Goal: Task Accomplishment & Management: Use online tool/utility

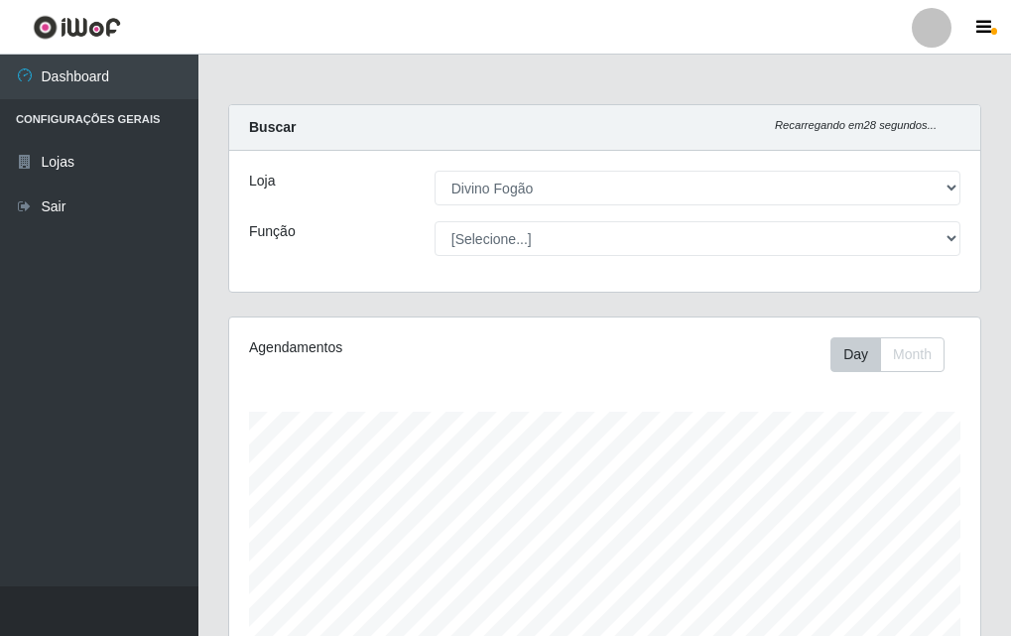
select select "499"
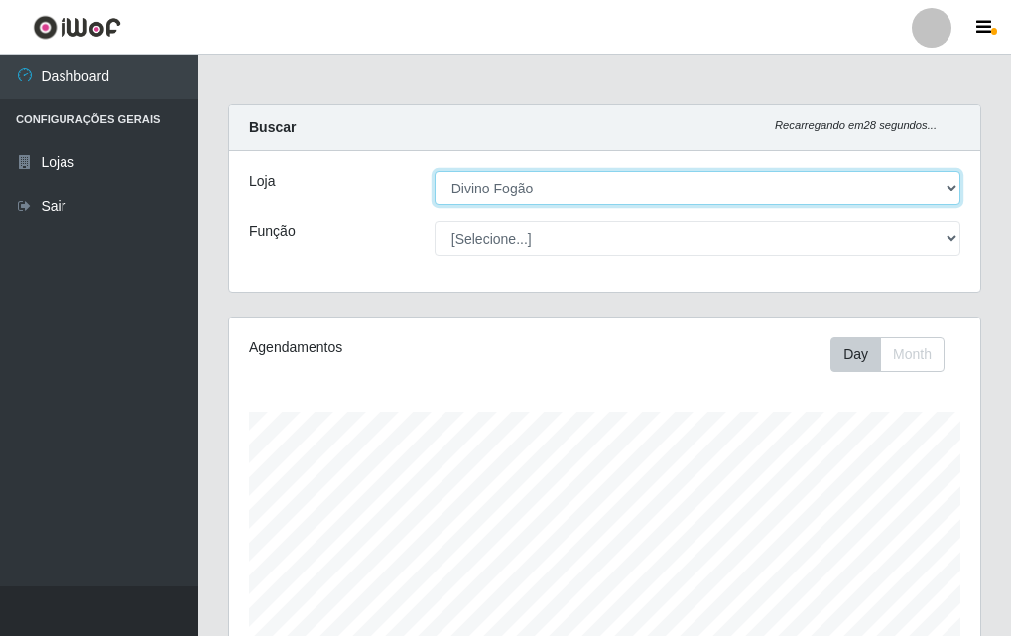
click at [530, 189] on select "[Selecione...] Divino Fogão" at bounding box center [698, 188] width 526 height 35
click at [435, 171] on select "[Selecione...] Divino Fogão" at bounding box center [698, 188] width 526 height 35
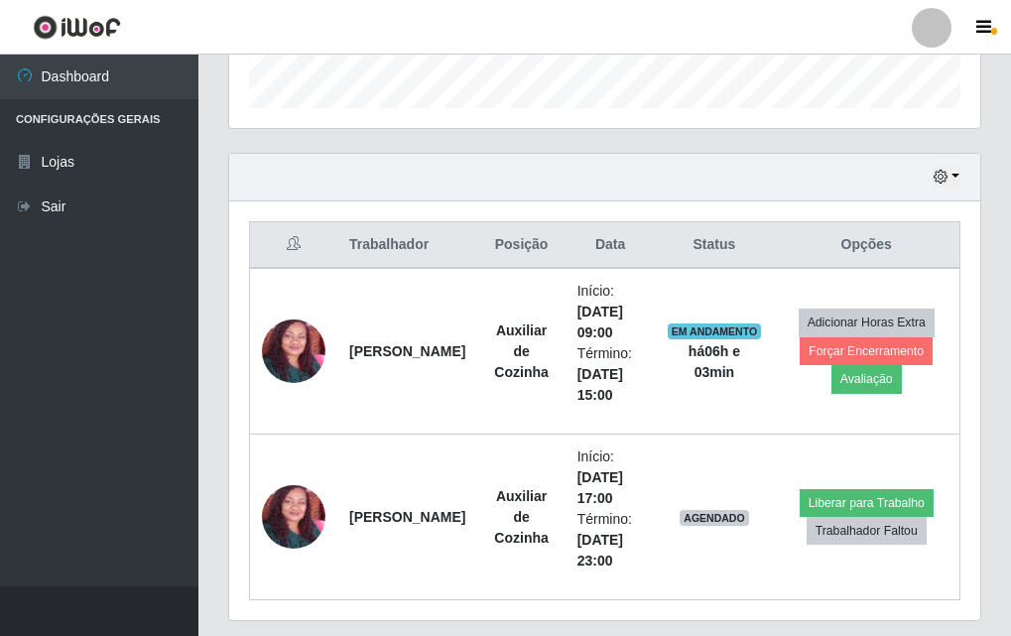
scroll to position [660, 0]
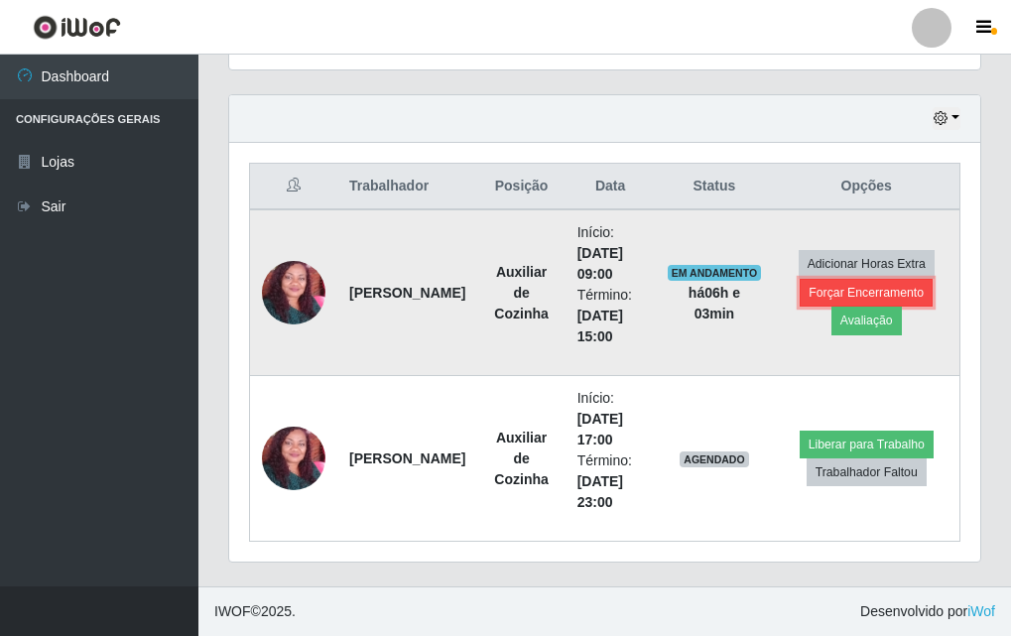
click at [829, 286] on button "Forçar Encerramento" at bounding box center [866, 293] width 133 height 28
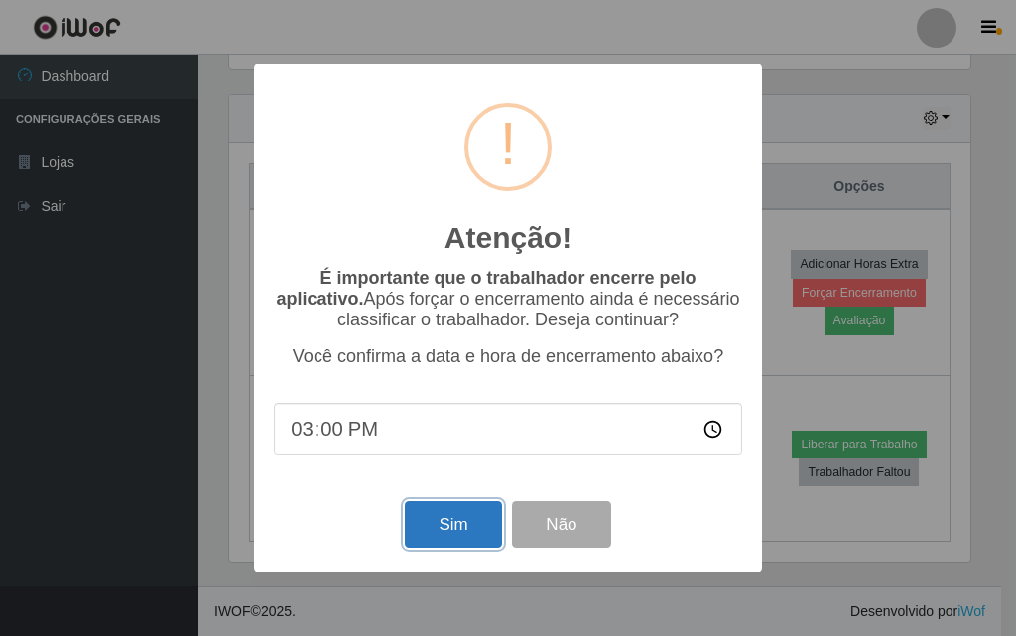
click at [482, 536] on button "Sim" at bounding box center [453, 524] width 96 height 47
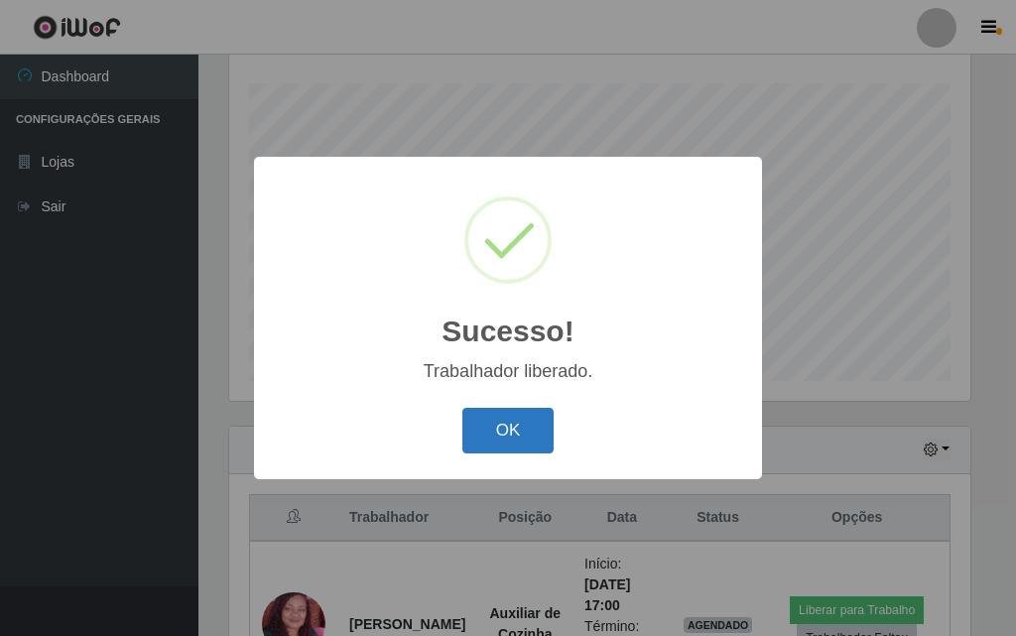
click at [501, 437] on button "OK" at bounding box center [509, 431] width 92 height 47
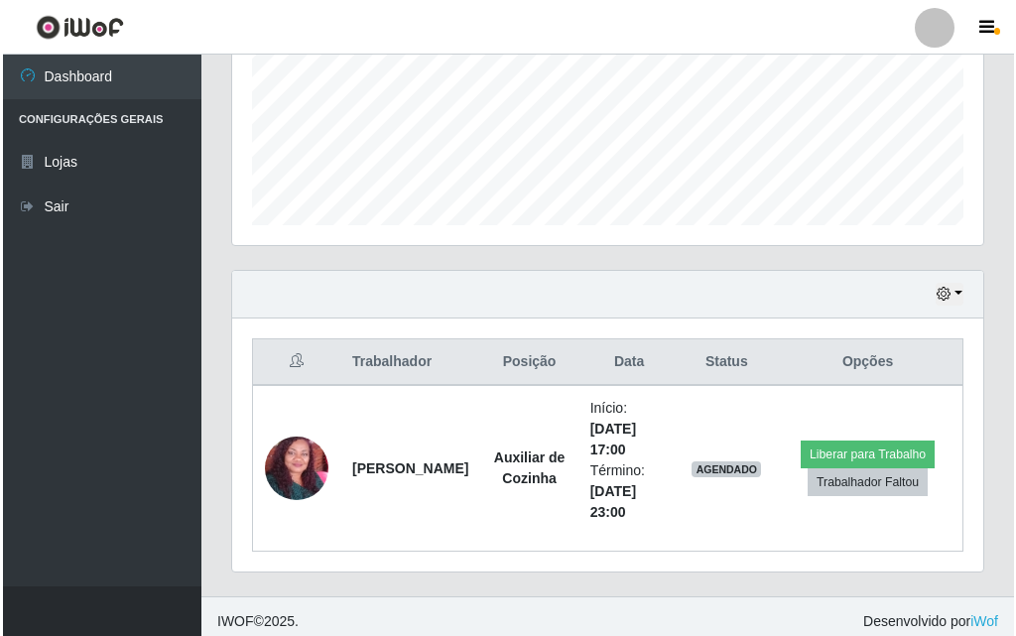
scroll to position [494, 0]
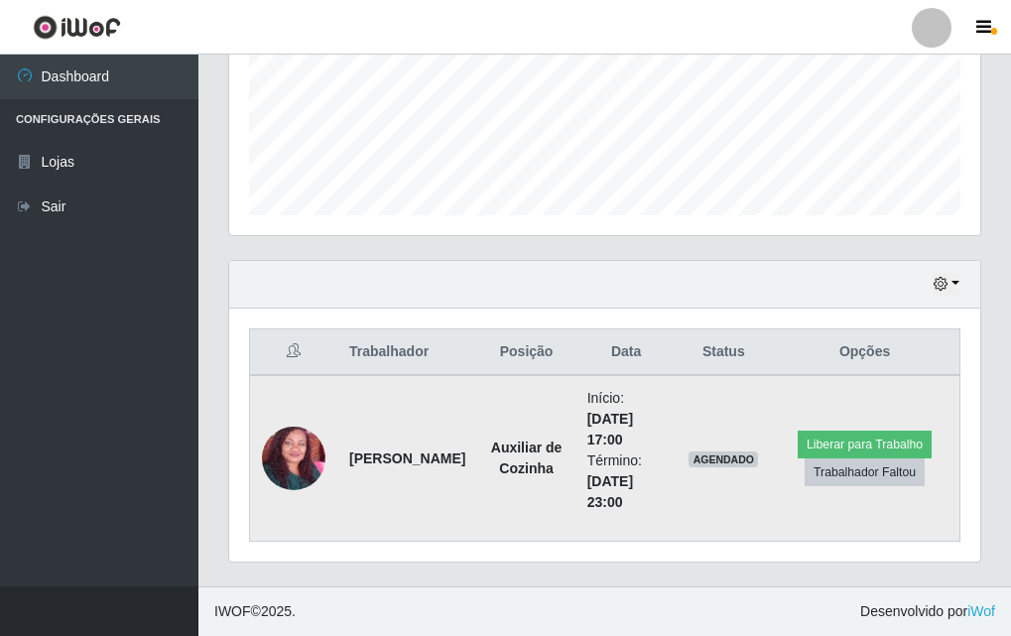
click at [293, 468] on img at bounding box center [294, 458] width 64 height 131
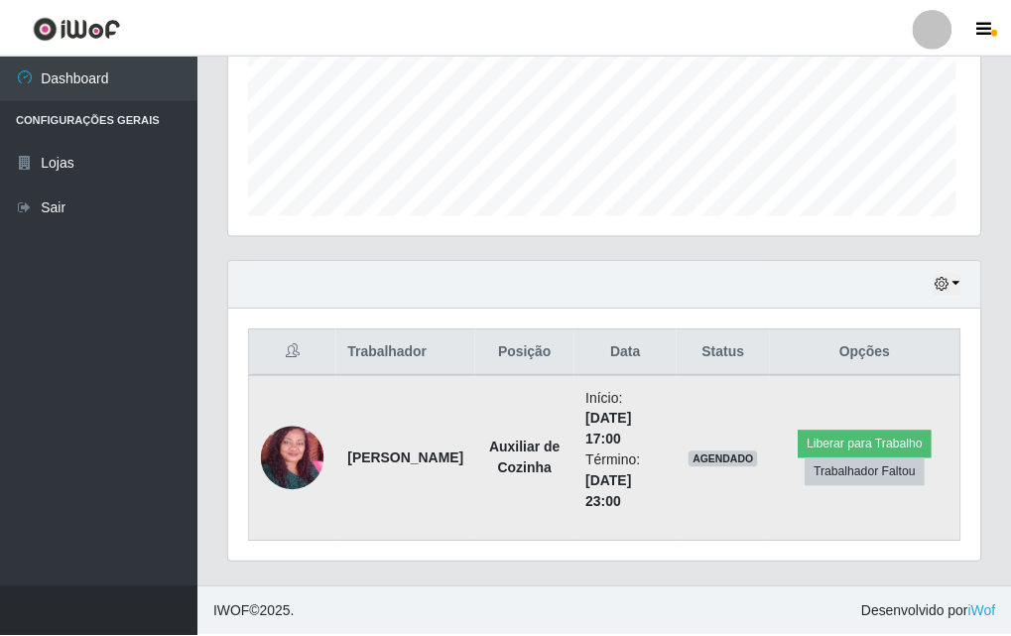
scroll to position [412, 741]
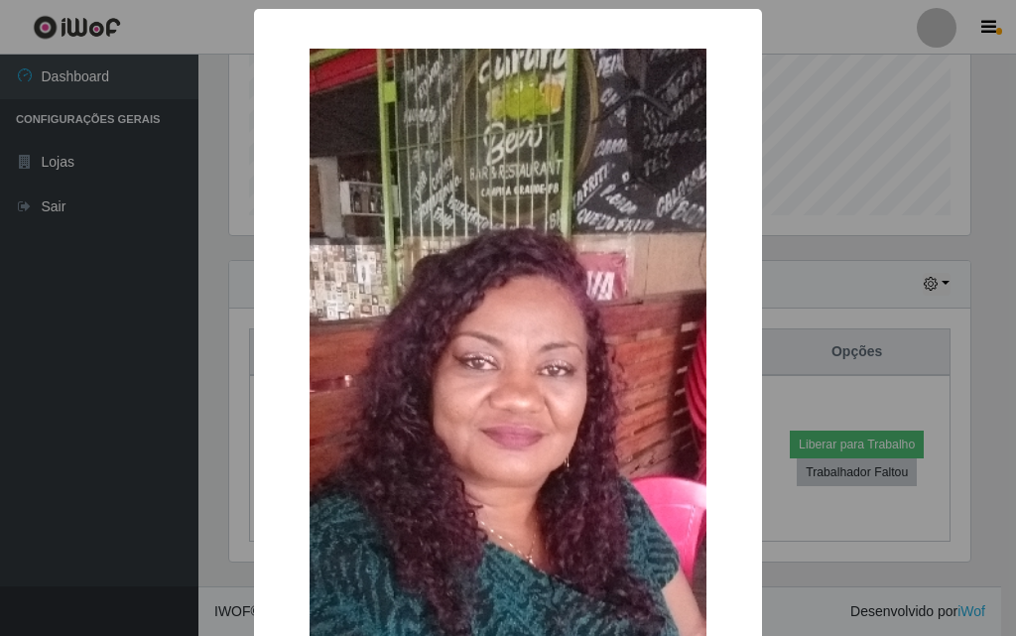
click at [931, 175] on div "× OK Cancel" at bounding box center [508, 318] width 1016 height 636
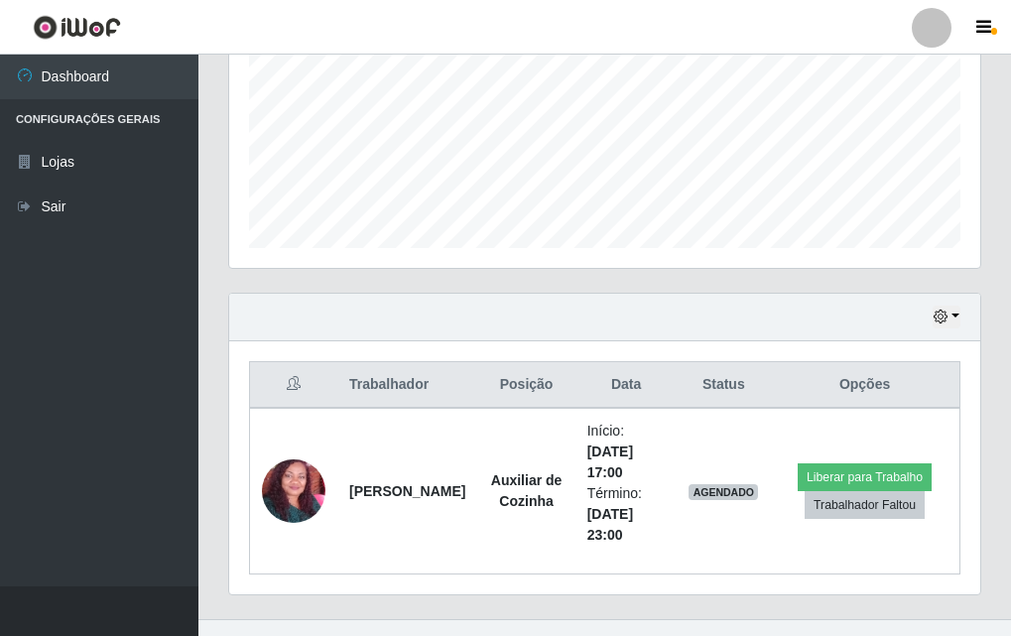
scroll to position [494, 0]
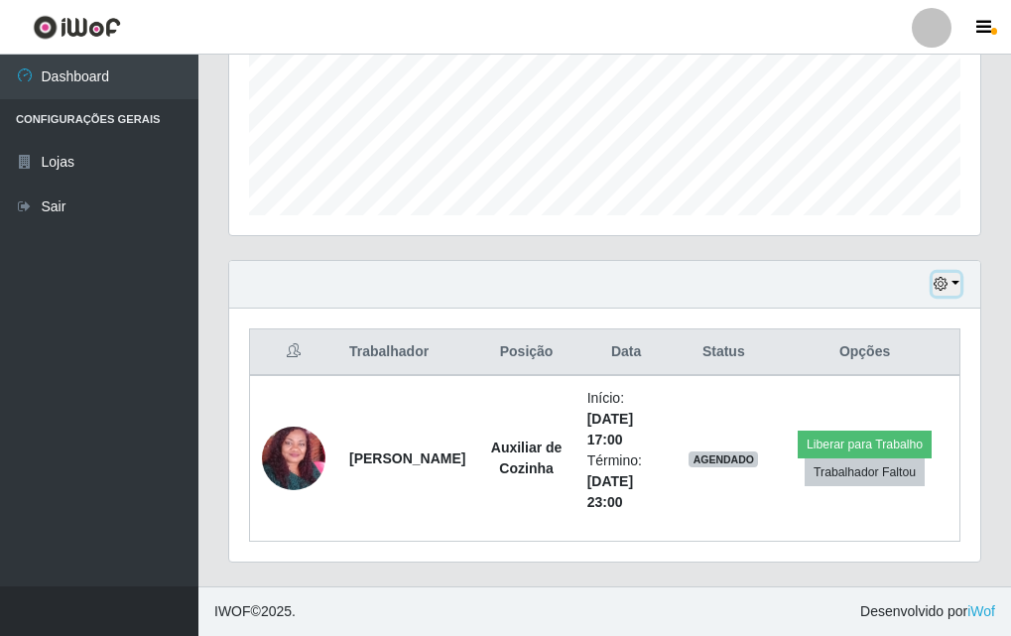
click at [941, 287] on icon "button" at bounding box center [941, 284] width 14 height 14
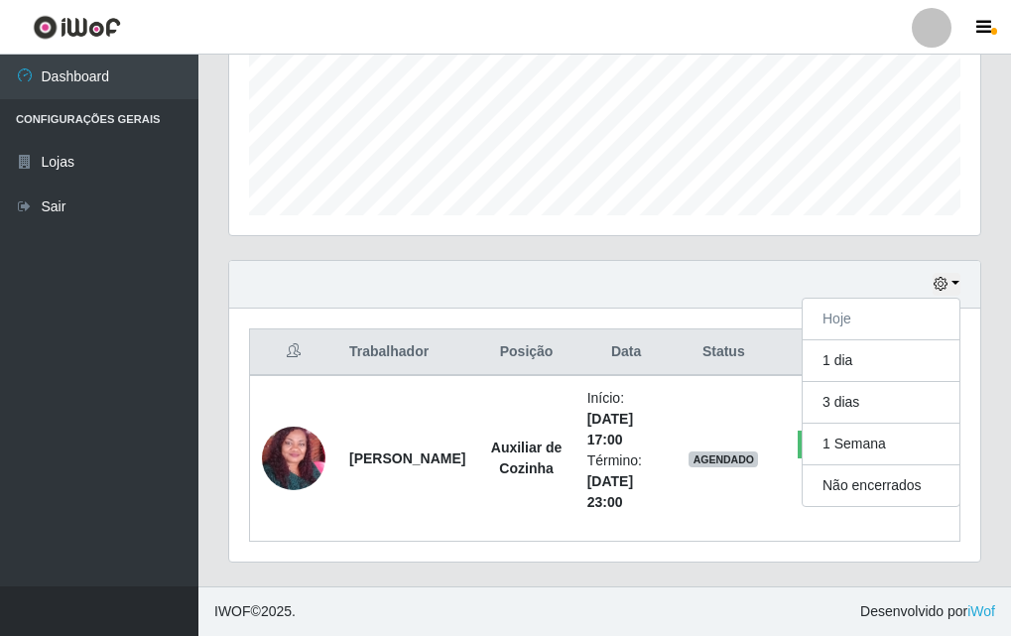
click at [967, 293] on div "Hoje 1 dia 3 dias 1 Semana Não encerrados" at bounding box center [604, 285] width 751 height 48
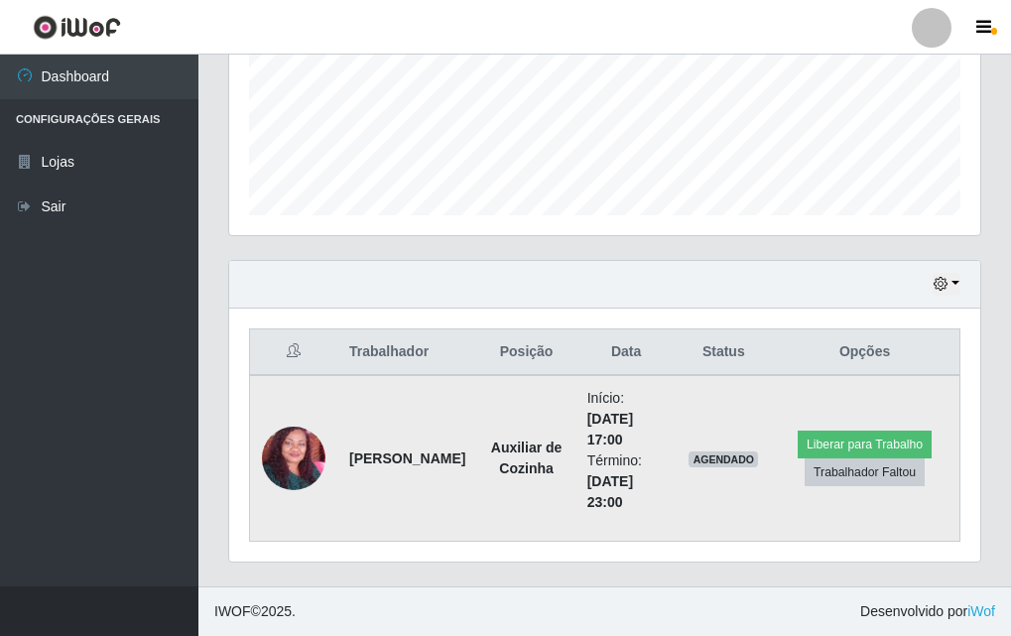
click at [314, 457] on img at bounding box center [294, 458] width 64 height 131
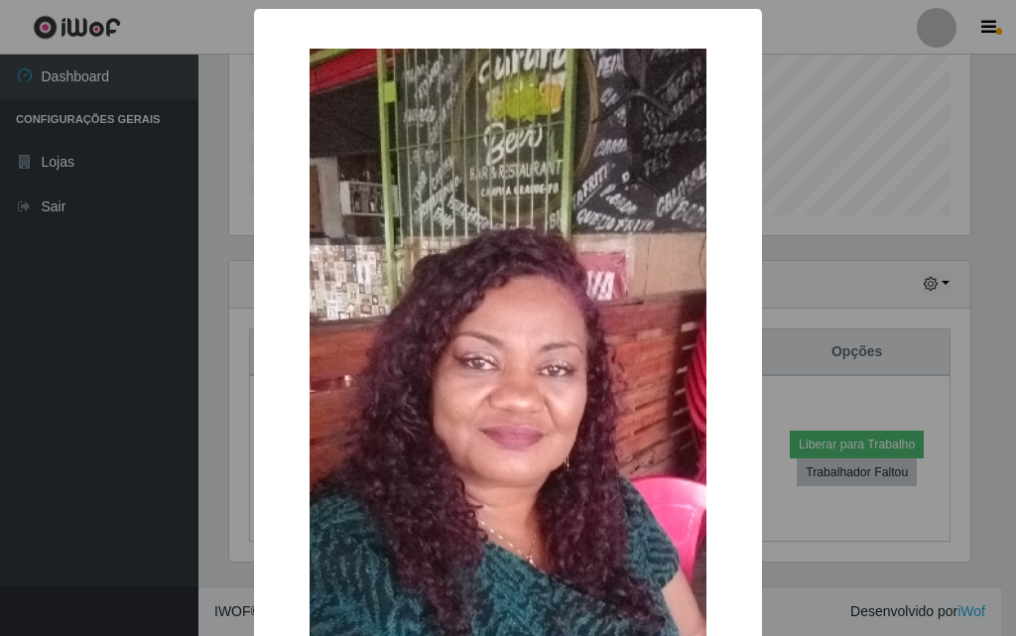
click at [852, 233] on div "× OK Cancel" at bounding box center [508, 318] width 1016 height 636
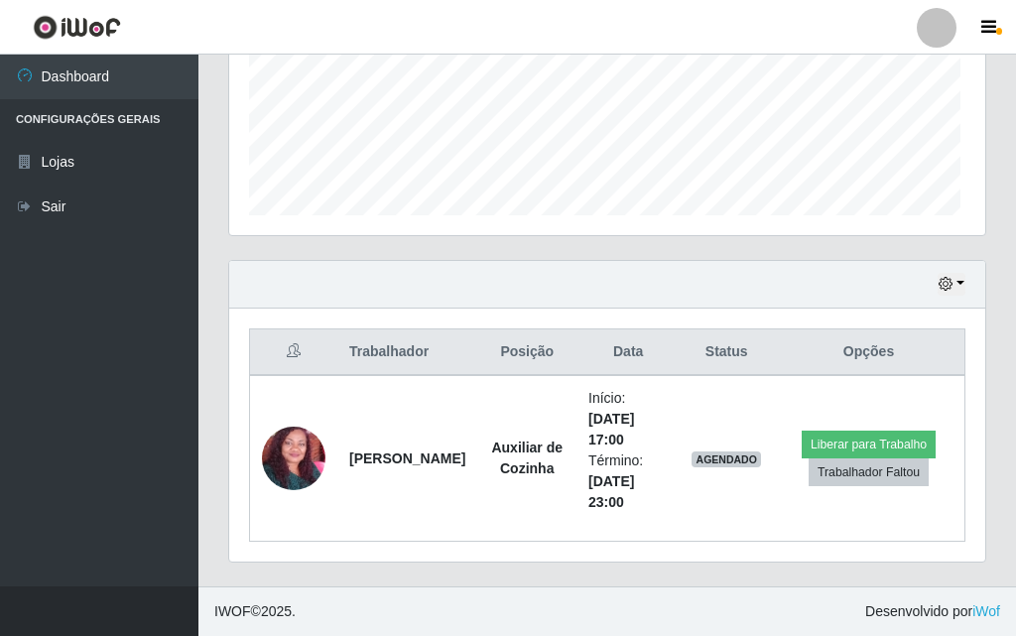
scroll to position [412, 751]
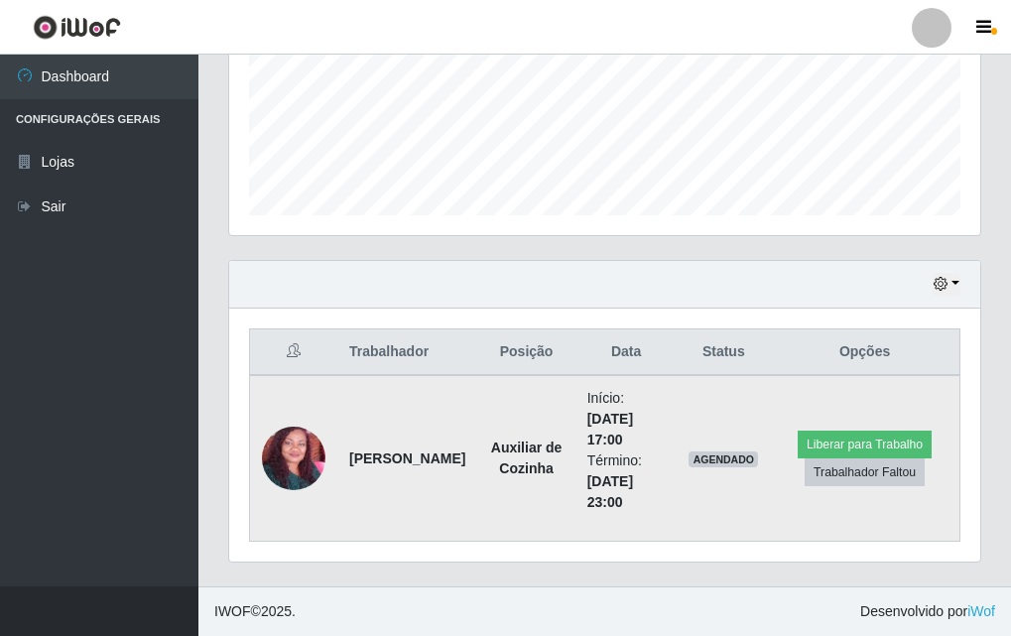
click at [318, 448] on img at bounding box center [294, 458] width 64 height 131
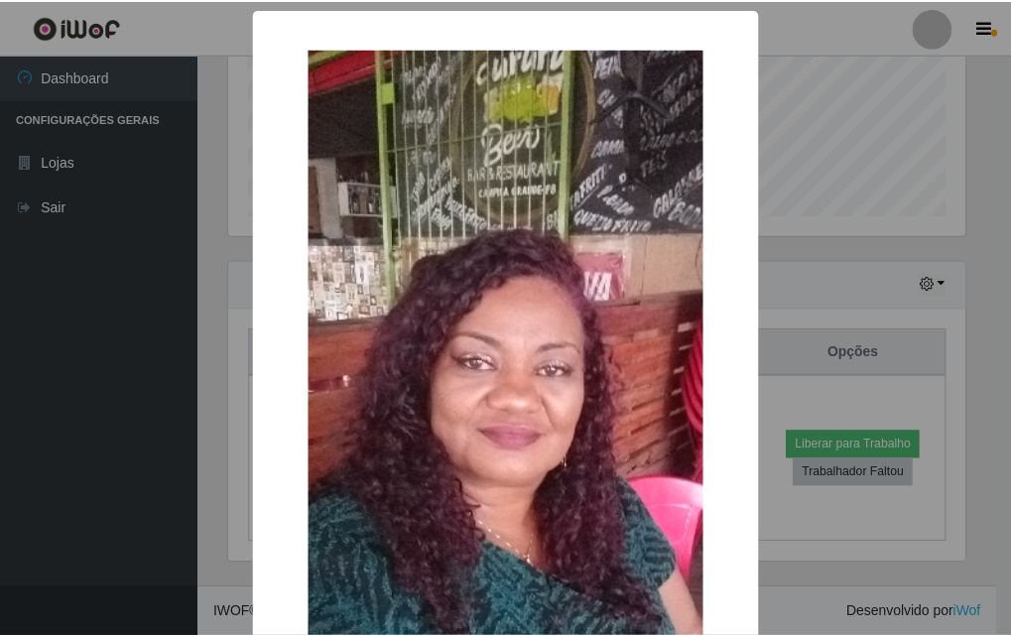
scroll to position [412, 741]
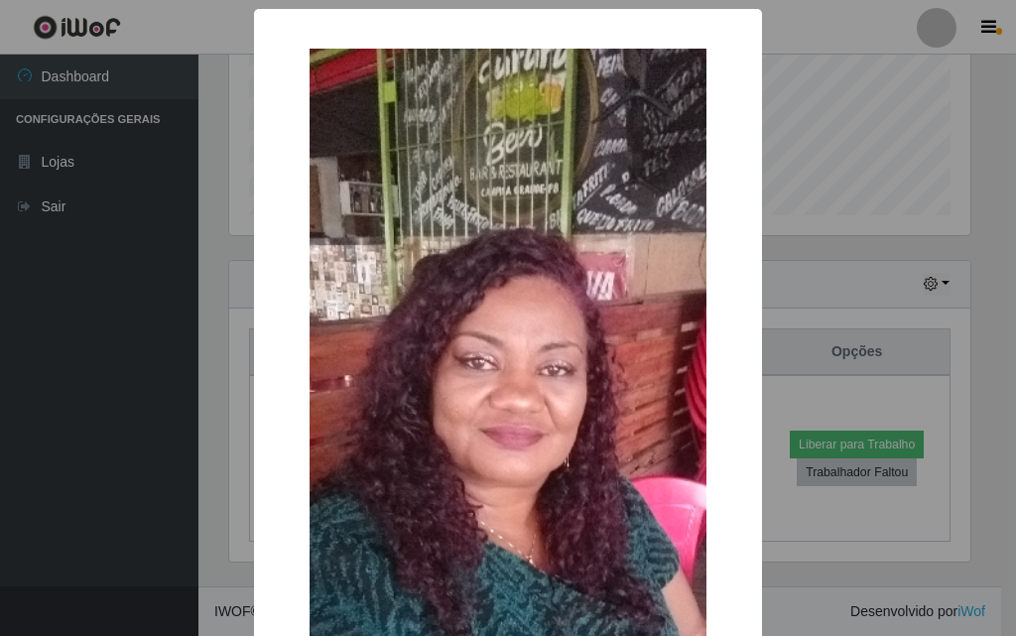
click at [788, 287] on div "× OK Cancel" at bounding box center [508, 318] width 1016 height 636
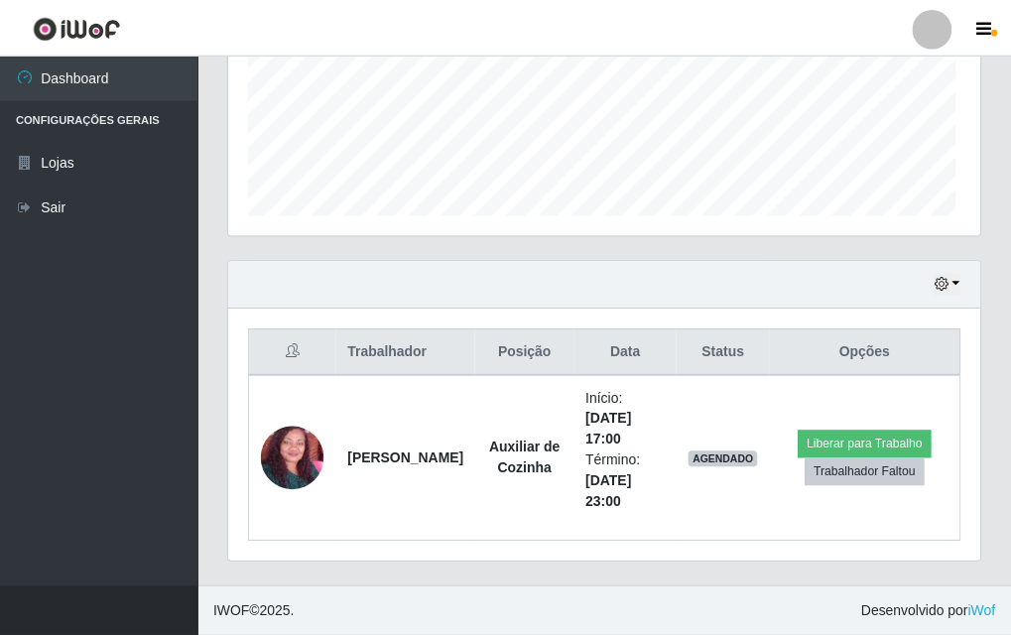
scroll to position [412, 751]
